Goal: Task Accomplishment & Management: Use online tool/utility

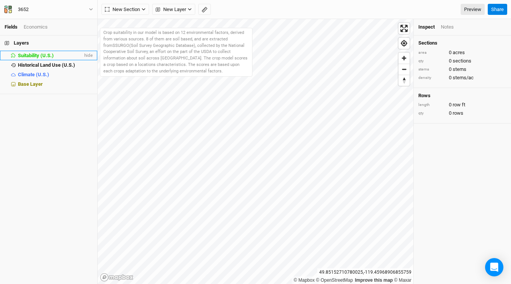
click at [36, 55] on span "Suitability (U.S.)" at bounding box center [36, 56] width 36 height 6
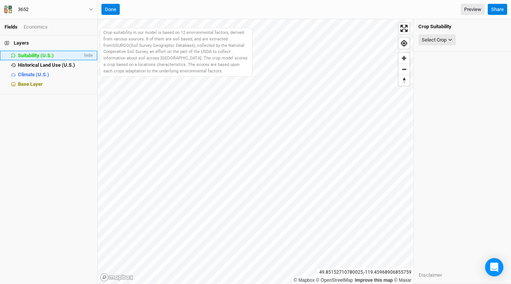
click at [36, 55] on span "Suitability (U.S.)" at bounding box center [36, 56] width 36 height 6
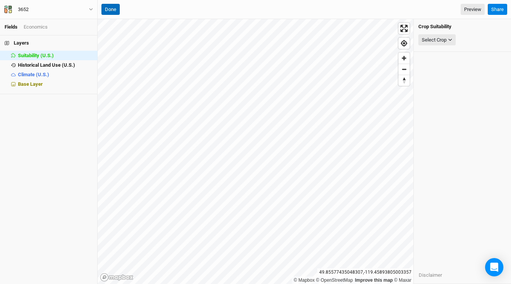
click at [113, 8] on button "Done" at bounding box center [110, 9] width 18 height 11
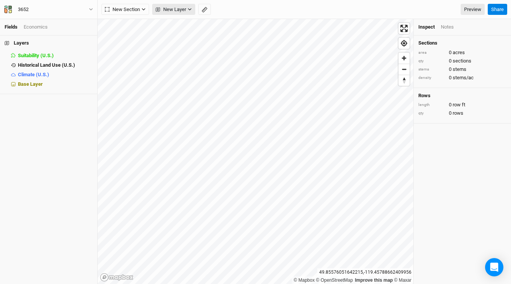
click at [190, 8] on icon "button" at bounding box center [190, 9] width 4 height 4
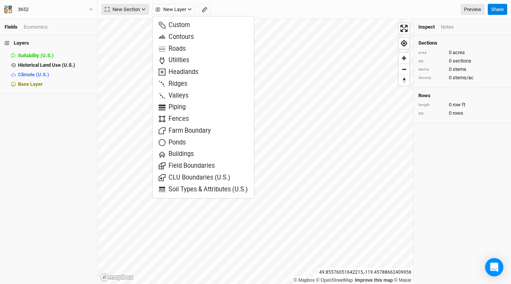
click at [144, 9] on icon "button" at bounding box center [144, 9] width 4 height 4
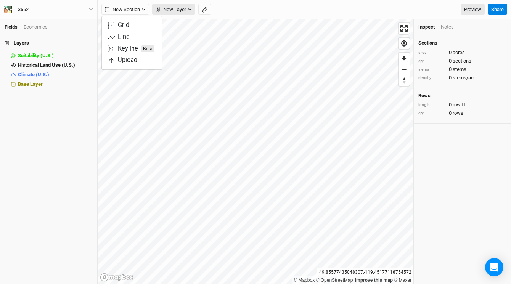
click at [190, 8] on icon "button" at bounding box center [190, 9] width 4 height 4
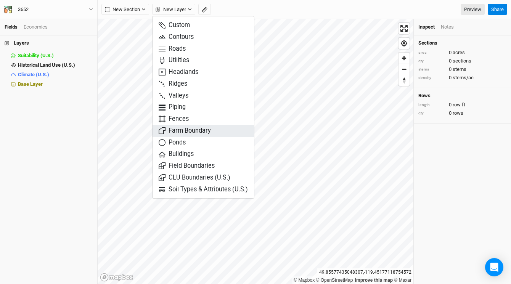
click at [193, 131] on span "Farm Boundary" at bounding box center [185, 131] width 52 height 9
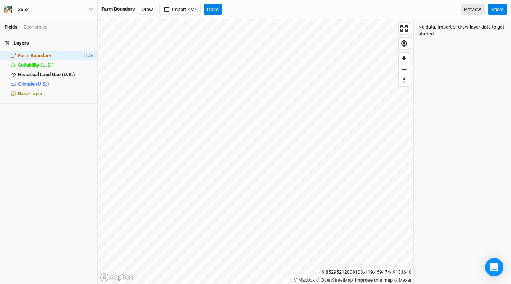
click at [43, 55] on span "Farm Boundary" at bounding box center [35, 56] width 34 height 6
click at [147, 8] on button "Draw" at bounding box center [147, 9] width 18 height 11
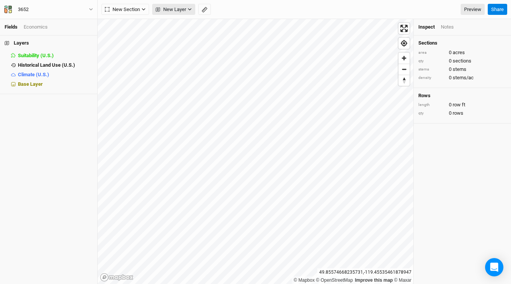
click at [188, 8] on icon "button" at bounding box center [189, 9] width 3 height 2
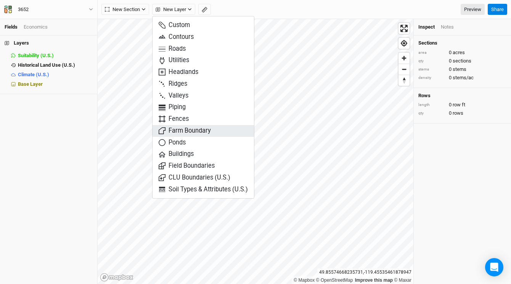
click at [195, 130] on span "Farm Boundary" at bounding box center [185, 131] width 52 height 9
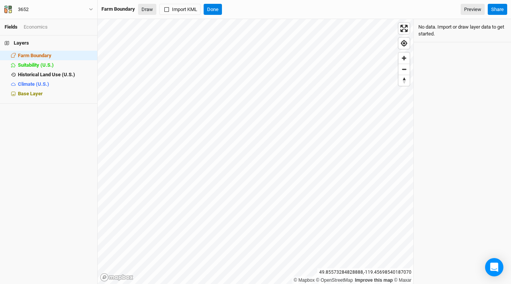
click at [147, 10] on button "Draw" at bounding box center [147, 9] width 18 height 11
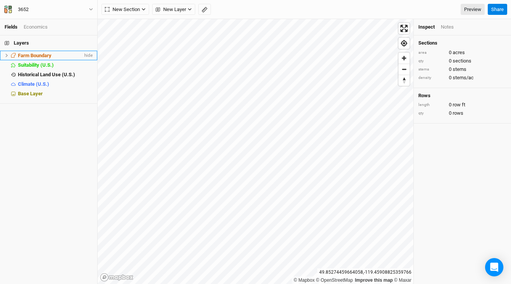
click at [42, 53] on span "Farm Boundary" at bounding box center [35, 56] width 34 height 6
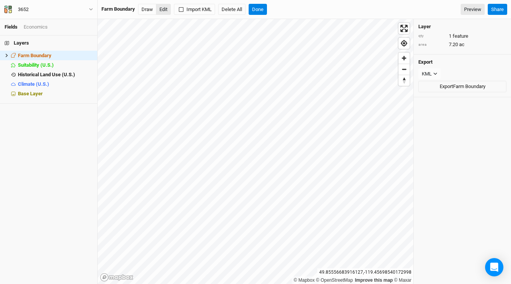
click at [163, 8] on button "Edit" at bounding box center [163, 9] width 15 height 11
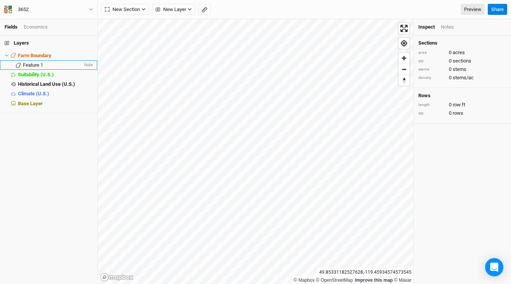
click at [40, 65] on span "Feature 1" at bounding box center [33, 65] width 20 height 6
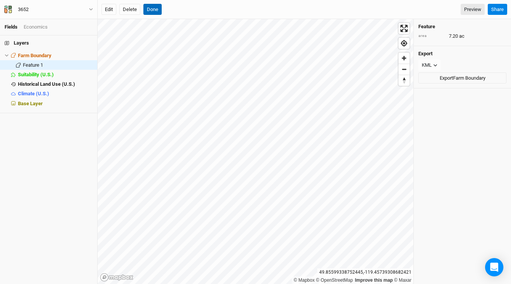
click at [149, 10] on button "Done" at bounding box center [152, 9] width 18 height 11
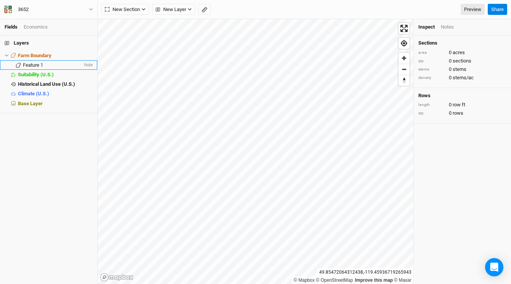
click at [28, 65] on span "Feature 1" at bounding box center [33, 65] width 20 height 6
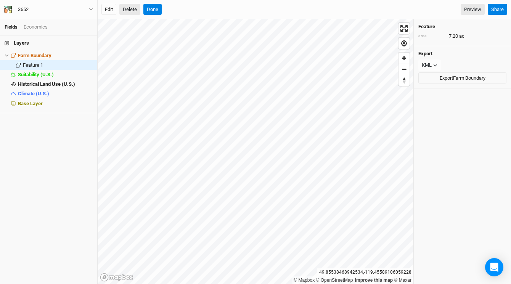
click at [132, 9] on button "Delete" at bounding box center [129, 9] width 21 height 11
click at [238, 9] on button "Confirm" at bounding box center [231, 9] width 24 height 11
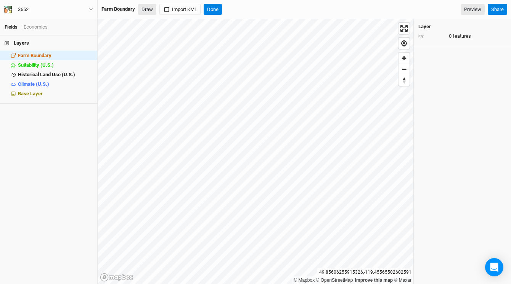
click at [150, 9] on button "Draw" at bounding box center [147, 9] width 18 height 11
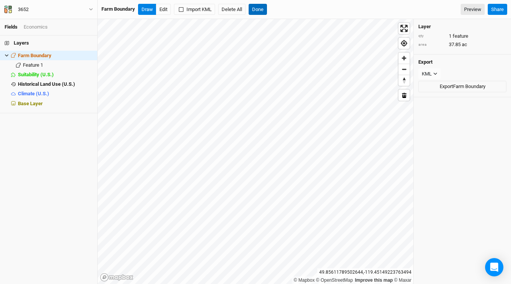
click at [261, 7] on button "Done" at bounding box center [258, 9] width 18 height 11
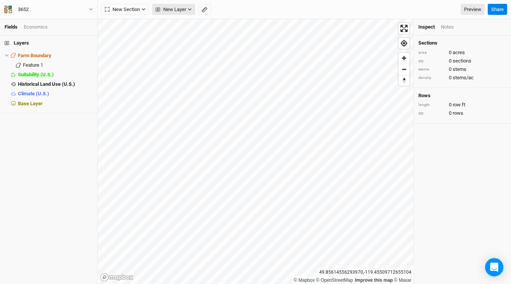
click at [187, 9] on button "New Layer" at bounding box center [173, 9] width 43 height 11
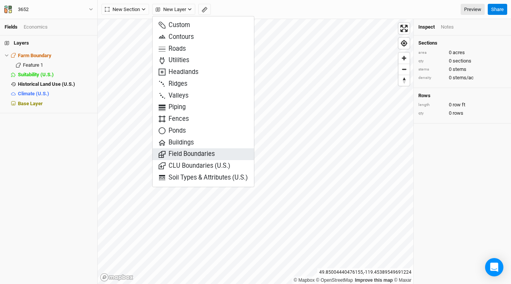
click at [193, 154] on span "Field Boundaries" at bounding box center [187, 154] width 56 height 9
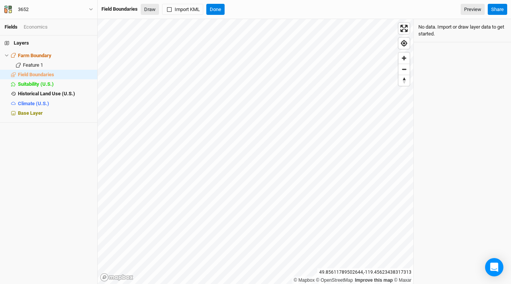
click at [152, 8] on button "Draw" at bounding box center [150, 9] width 18 height 11
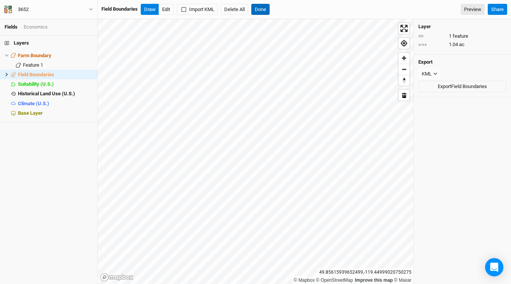
click at [264, 9] on button "Done" at bounding box center [260, 9] width 18 height 11
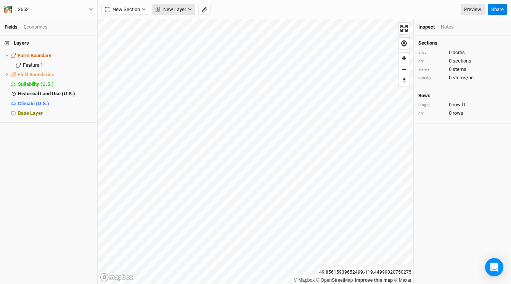
click at [188, 7] on button "New Layer" at bounding box center [173, 9] width 43 height 11
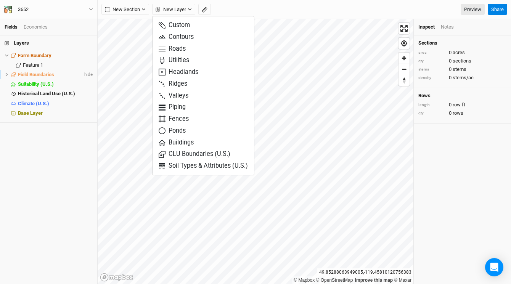
click at [34, 75] on span "Field Boundaries" at bounding box center [36, 75] width 36 height 6
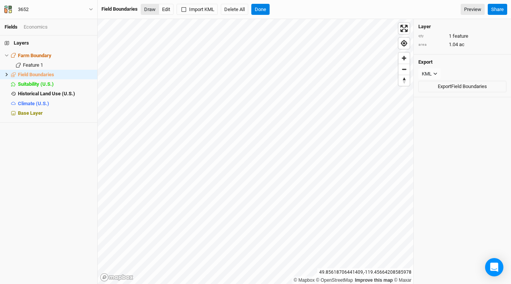
click at [149, 11] on button "Draw" at bounding box center [150, 9] width 18 height 11
click at [148, 9] on button "Draw" at bounding box center [150, 9] width 18 height 11
click at [150, 9] on button "Draw" at bounding box center [150, 9] width 18 height 11
click at [151, 9] on button "Draw" at bounding box center [150, 9] width 18 height 11
click at [263, 10] on button "Done" at bounding box center [260, 9] width 18 height 11
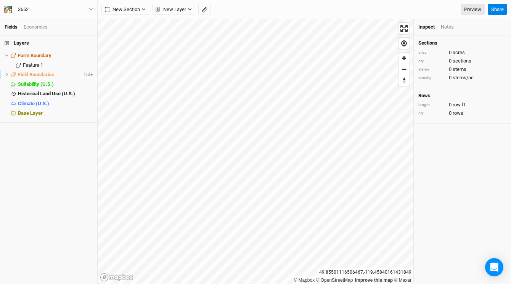
click at [49, 75] on span "Field Boundaries" at bounding box center [36, 75] width 36 height 6
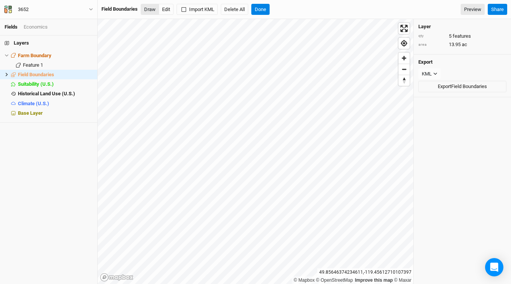
click at [149, 10] on button "Draw" at bounding box center [150, 9] width 18 height 11
click at [264, 10] on button "Done" at bounding box center [260, 9] width 18 height 11
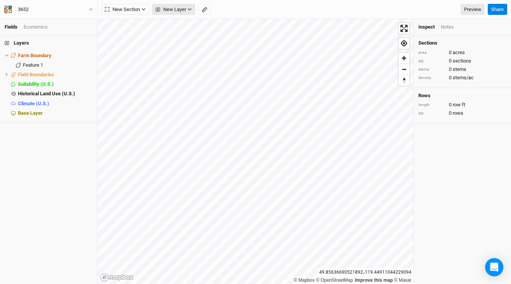
click at [187, 8] on button "New Layer" at bounding box center [173, 9] width 43 height 11
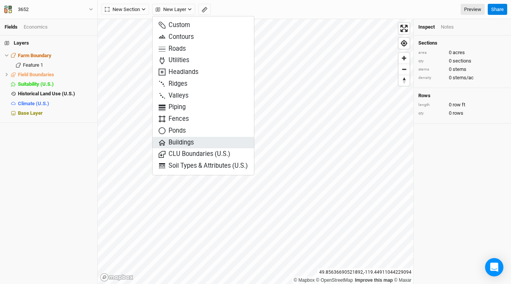
click at [186, 142] on span "Buildings" at bounding box center [176, 142] width 35 height 9
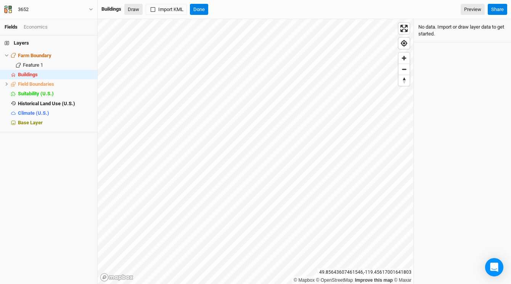
click at [136, 9] on button "Draw" at bounding box center [133, 9] width 18 height 11
click at [134, 10] on button "Draw" at bounding box center [133, 9] width 18 height 11
click at [131, 7] on button "Draw" at bounding box center [133, 9] width 18 height 11
click at [134, 11] on button "Draw" at bounding box center [133, 9] width 18 height 11
click at [200, 10] on button "Done" at bounding box center [199, 9] width 18 height 11
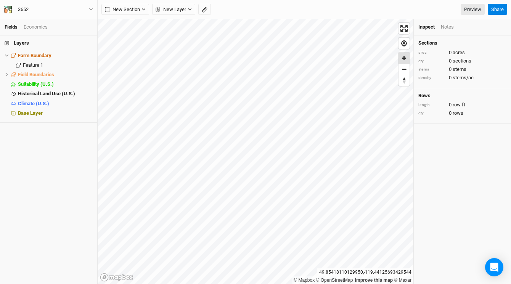
click at [403, 57] on span "Zoom in" at bounding box center [404, 58] width 11 height 11
click at [187, 8] on button "New Layer" at bounding box center [173, 9] width 43 height 11
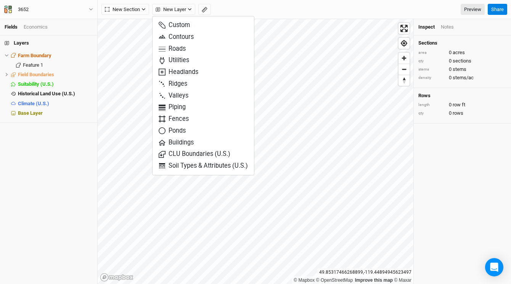
click at [231, 9] on div "New Section Grid Line Keyline Beta Upload New Layer Preview" at bounding box center [292, 9] width 383 height 11
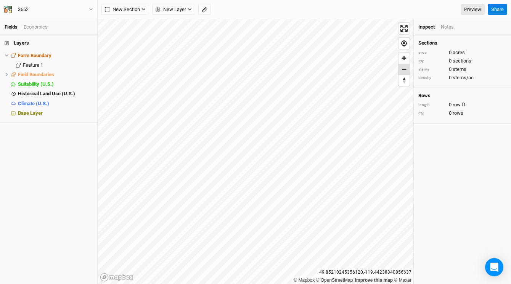
click at [405, 70] on span "Zoom out" at bounding box center [404, 69] width 11 height 11
click at [499, 264] on div "Open Intercom Messenger" at bounding box center [495, 268] width 20 height 20
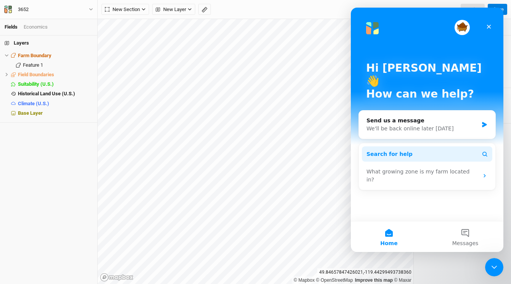
click at [423, 147] on button "Search for help" at bounding box center [427, 154] width 130 height 15
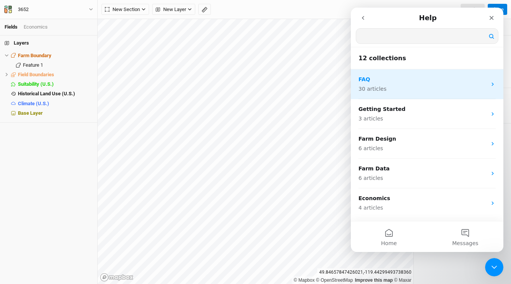
click at [386, 83] on div "FAQ 30 articles" at bounding box center [423, 85] width 128 height 18
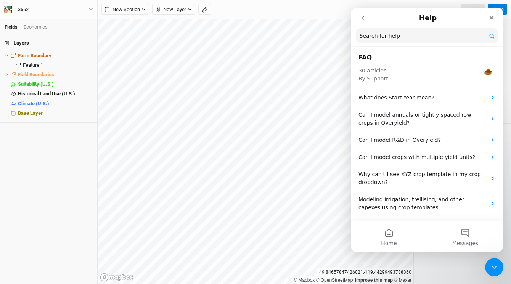
click at [383, 40] on input "Search for help" at bounding box center [427, 35] width 143 height 15
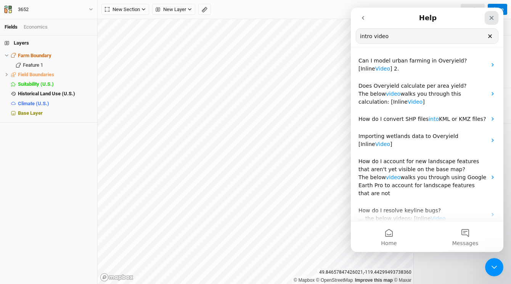
type input "intro video"
click at [492, 17] on icon "Close" at bounding box center [492, 18] width 4 height 4
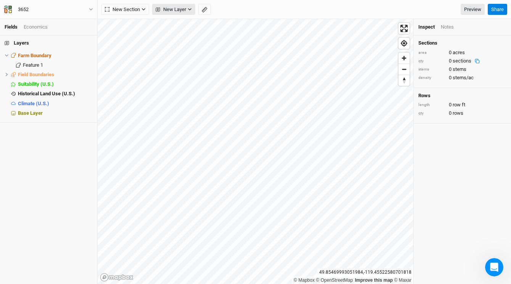
click at [190, 6] on button "New Layer" at bounding box center [173, 9] width 43 height 11
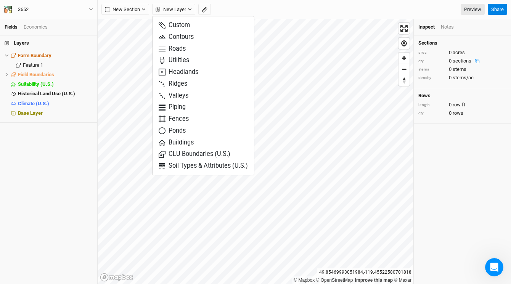
click at [260, 11] on div "New Section Grid Line Keyline Beta Upload New Layer Preview" at bounding box center [292, 9] width 383 height 11
